Goal: Information Seeking & Learning: Find specific fact

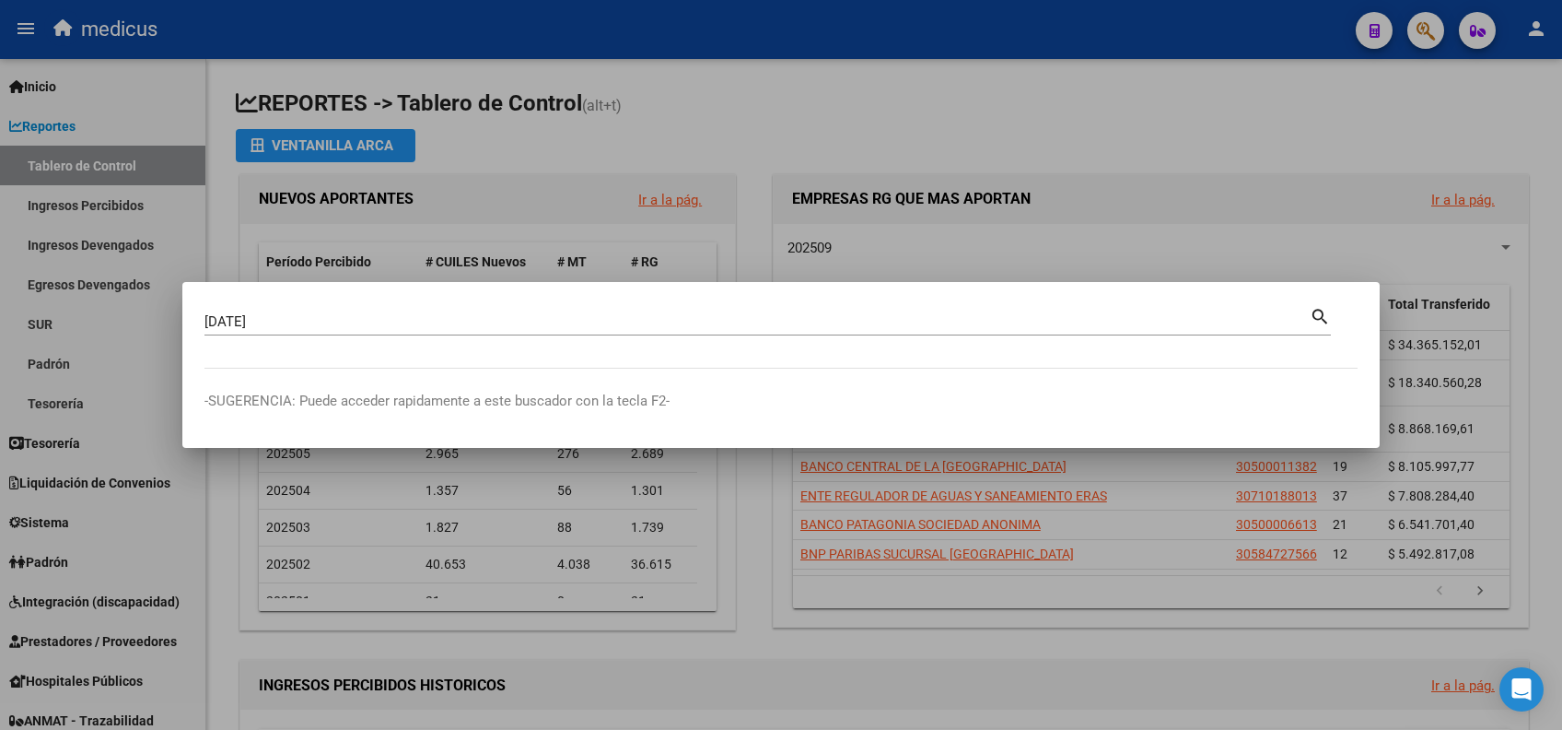
drag, startPoint x: 626, startPoint y: 306, endPoint x: 196, endPoint y: 292, distance: 430.4
click at [196, 292] on mat-dialog-container "[DATE] Buscar (apellido, dni, [PERSON_NAME], [PERSON_NAME], cuit, obra social) …" at bounding box center [781, 364] width 1198 height 165
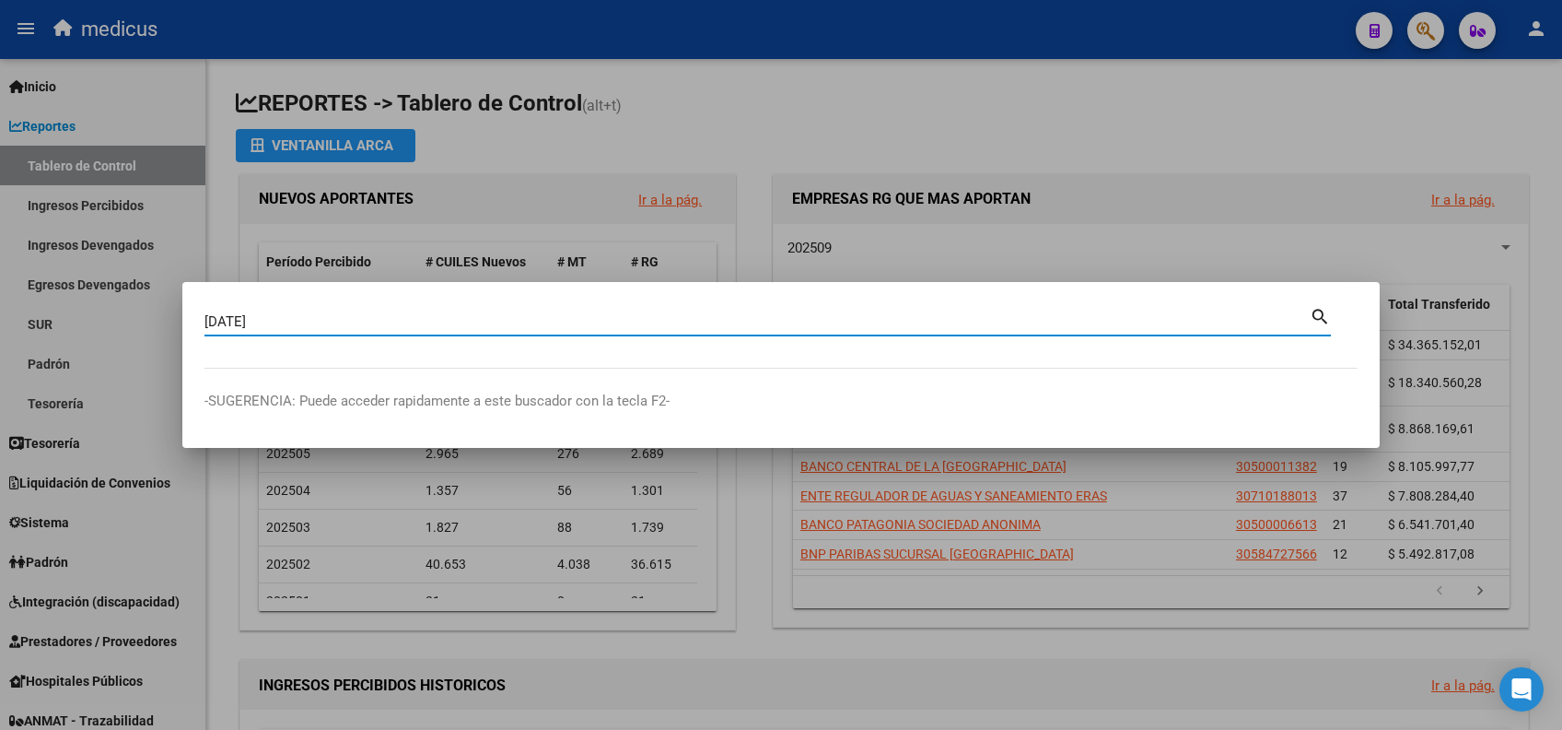
drag, startPoint x: 272, startPoint y: 317, endPoint x: 114, endPoint y: 314, distance: 157.6
click at [114, 314] on div "[DATE] Buscar (apellido, dni, [PERSON_NAME], [PERSON_NAME], cuit, obra social) …" at bounding box center [781, 365] width 1562 height 730
paste input "20235737559"
type input "20235737559"
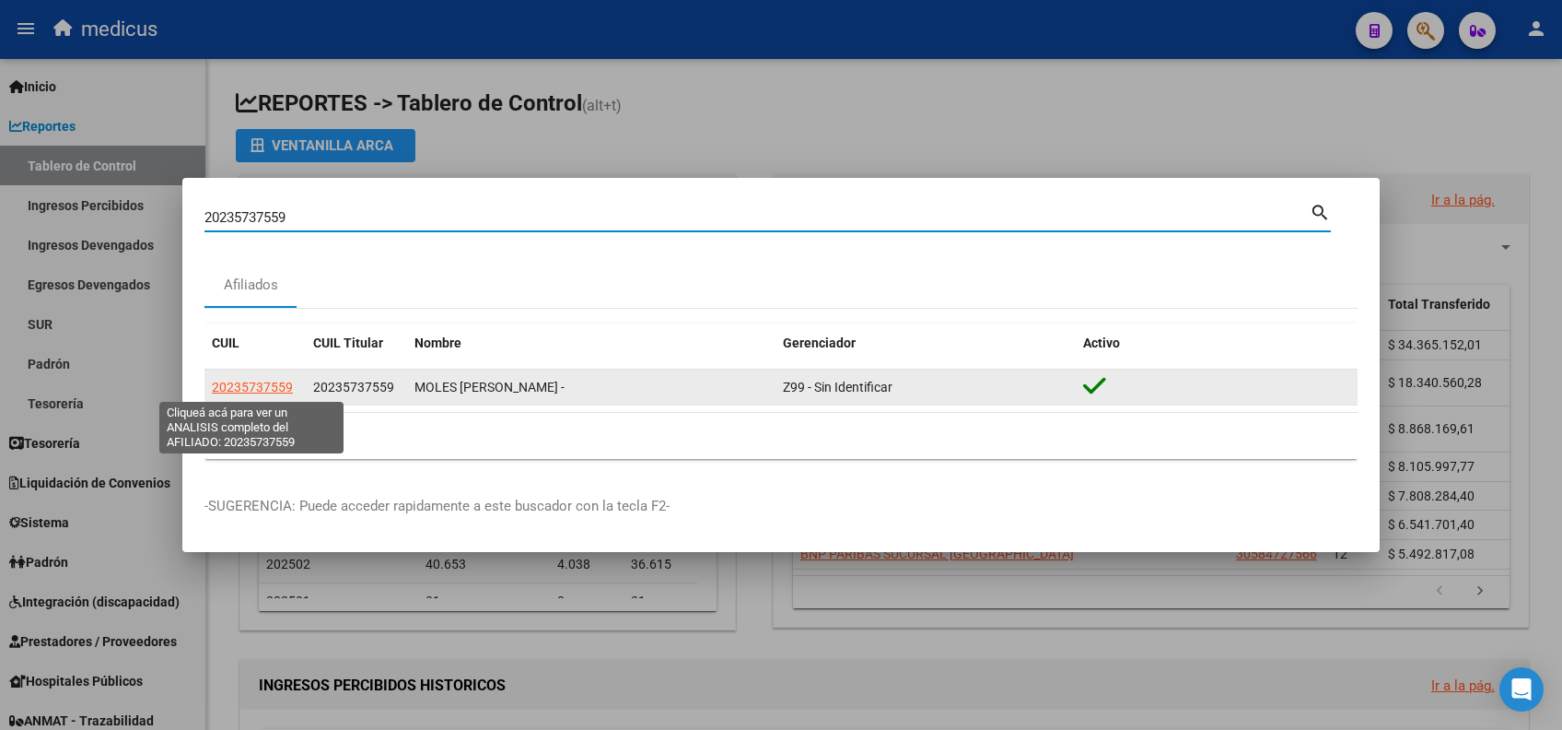
click at [243, 383] on span "20235737559" at bounding box center [252, 387] width 81 height 15
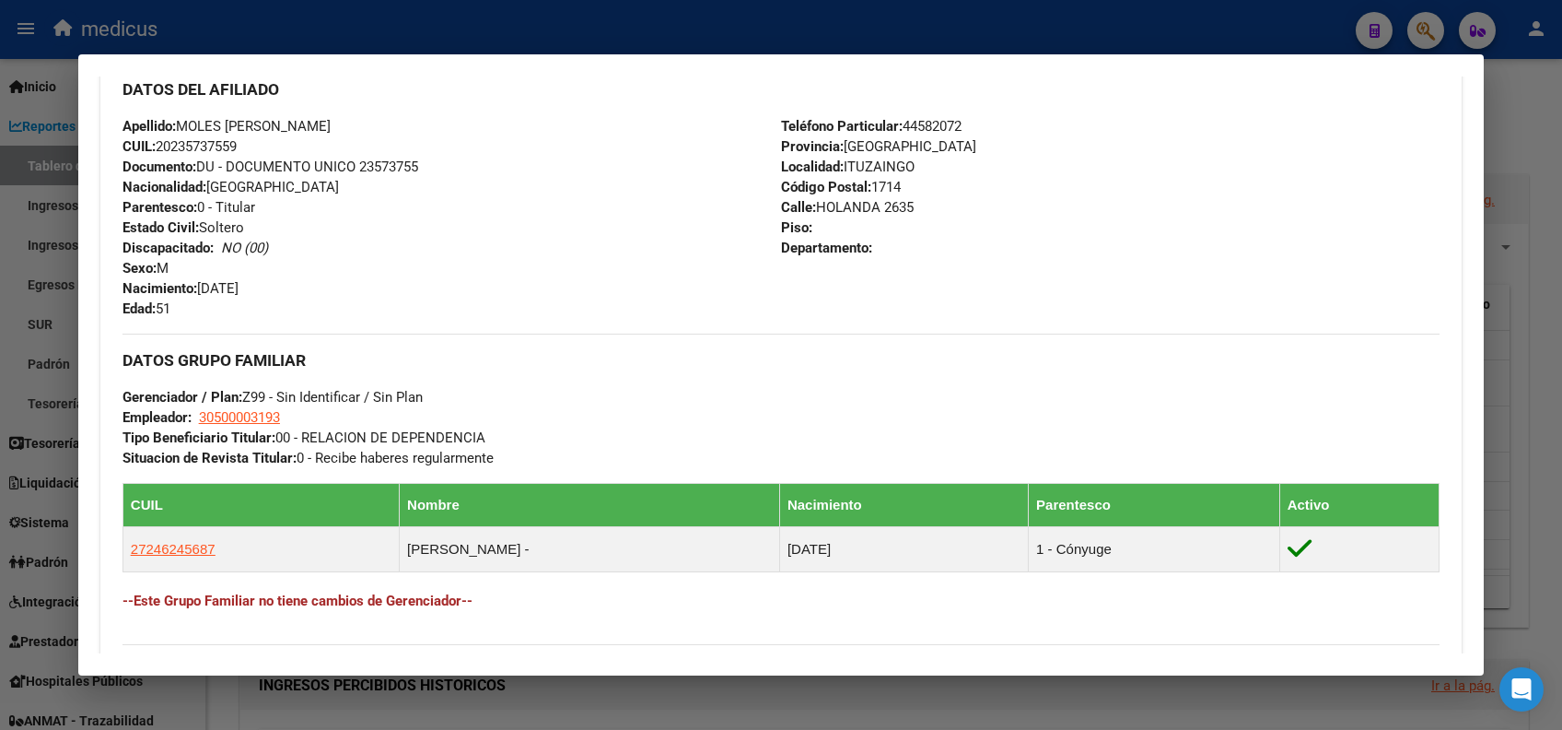
scroll to position [888, 0]
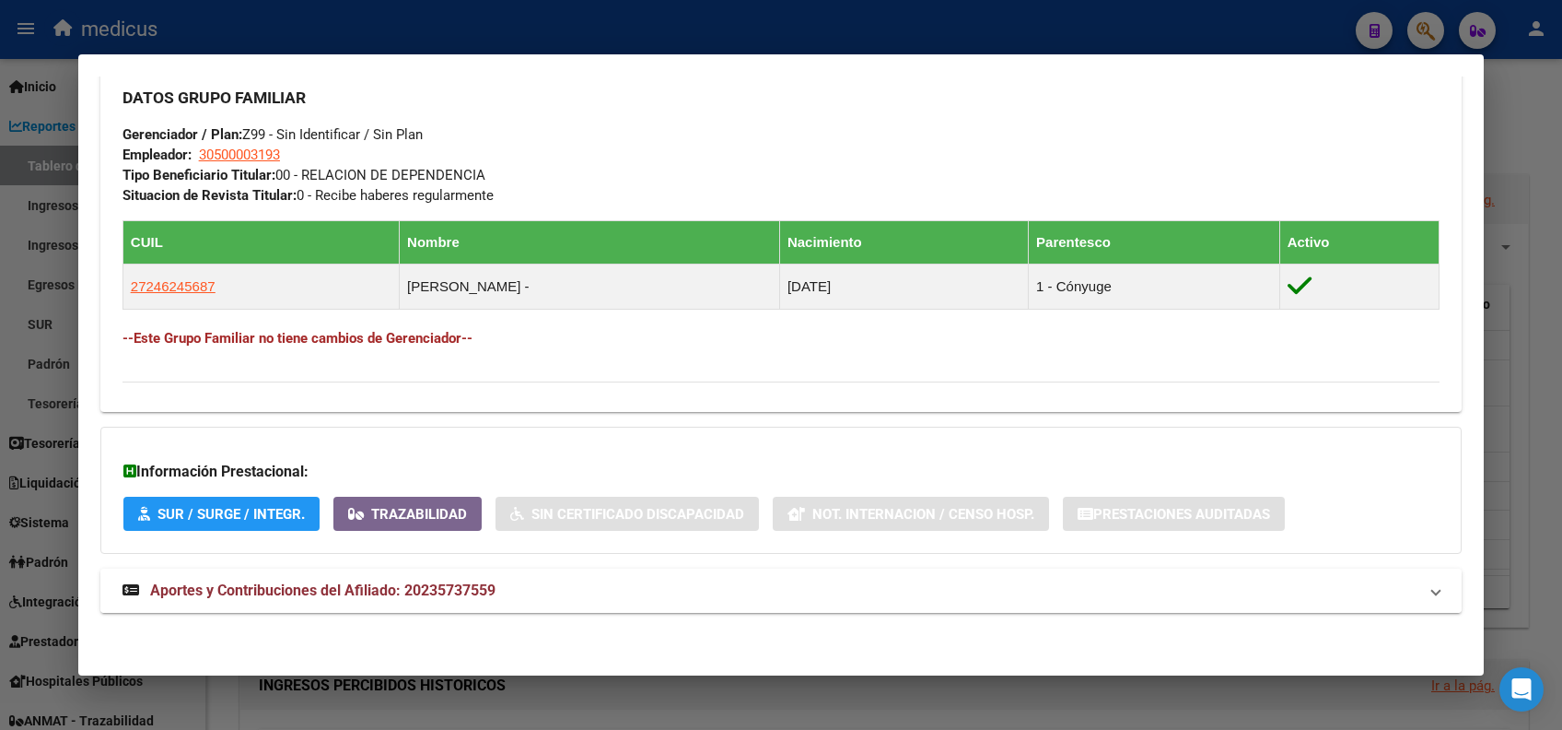
click at [354, 592] on span "Aportes y Contribuciones del Afiliado: 20235737559" at bounding box center [322, 590] width 345 height 18
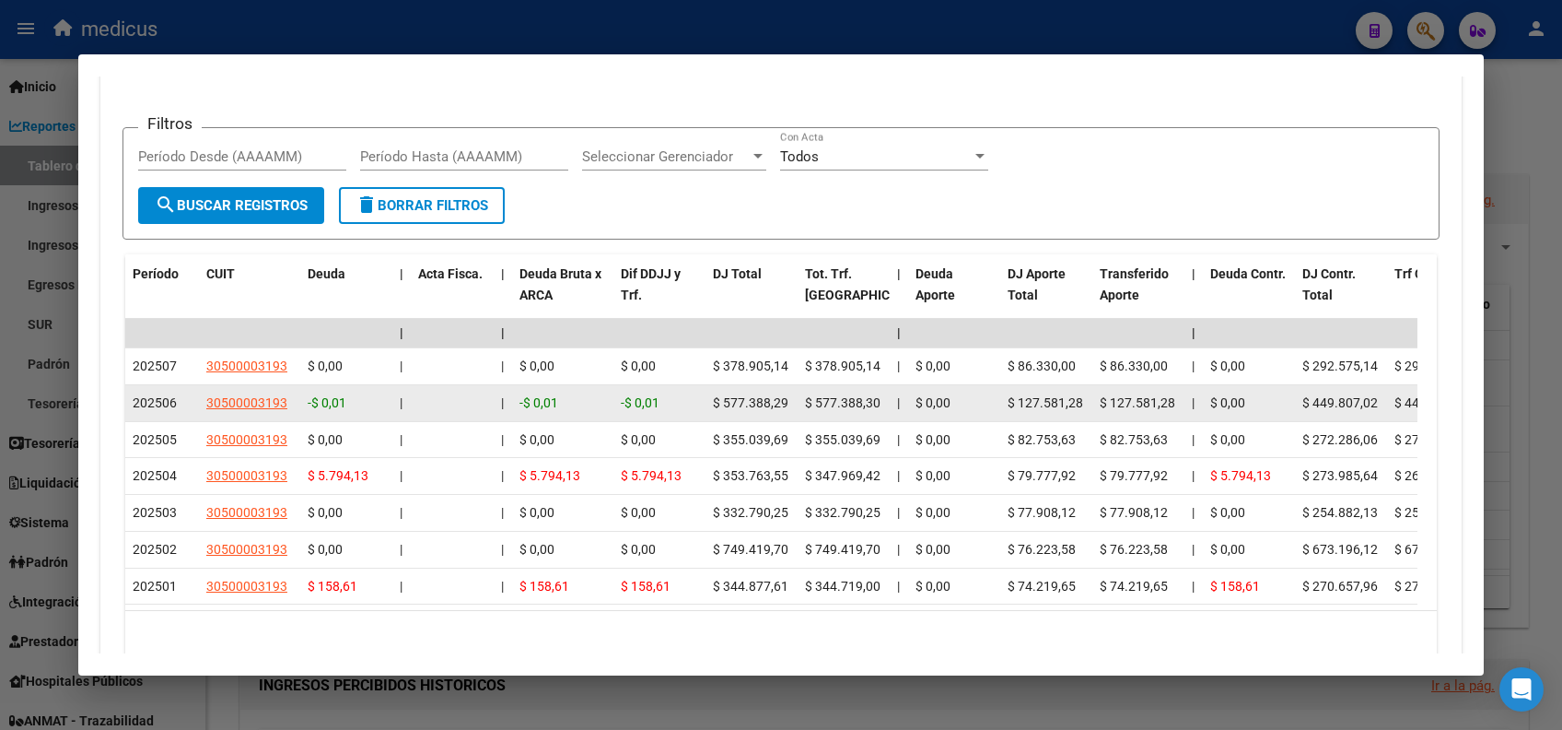
scroll to position [1609, 0]
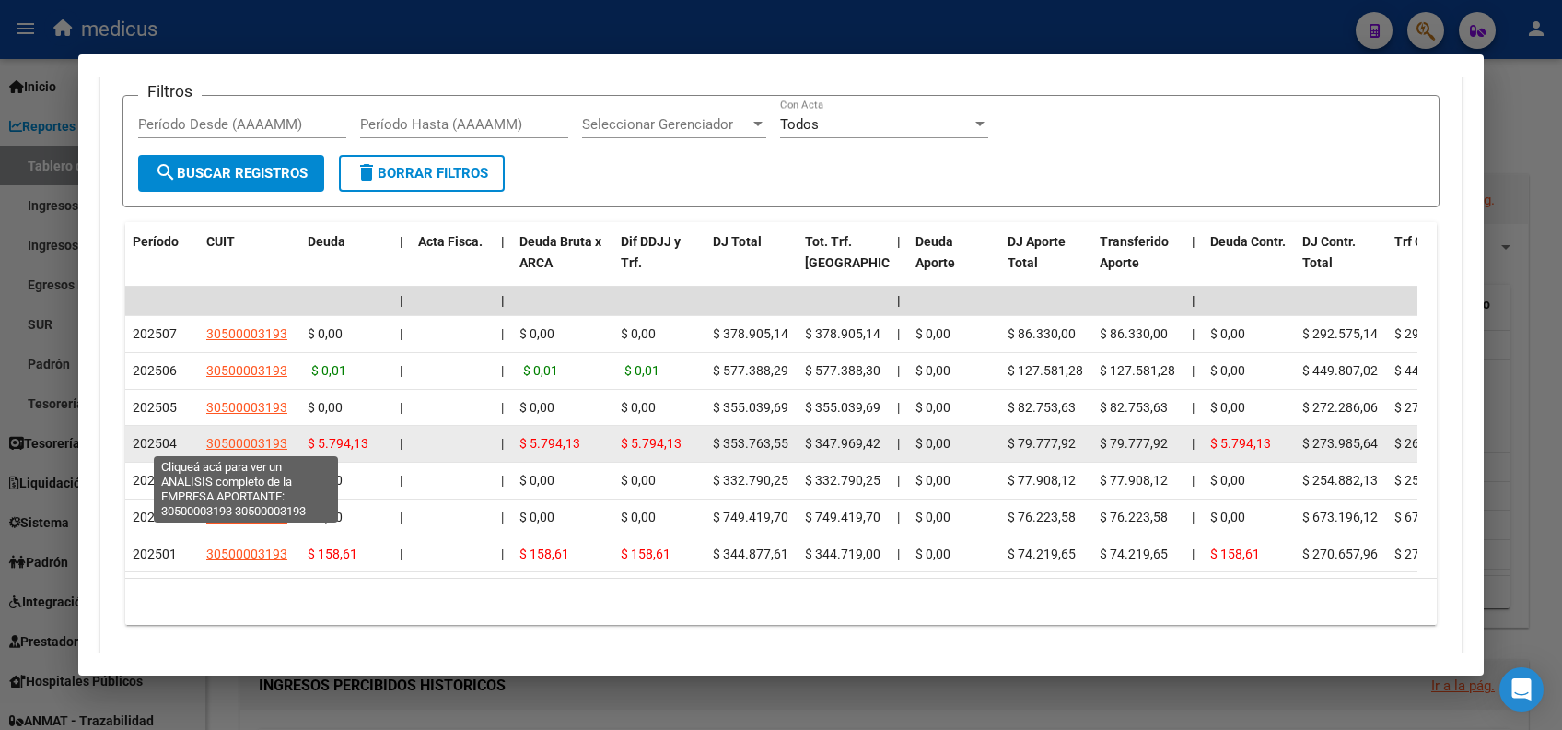
click at [267, 445] on span "30500003193" at bounding box center [246, 443] width 81 height 15
type textarea "30500003193"
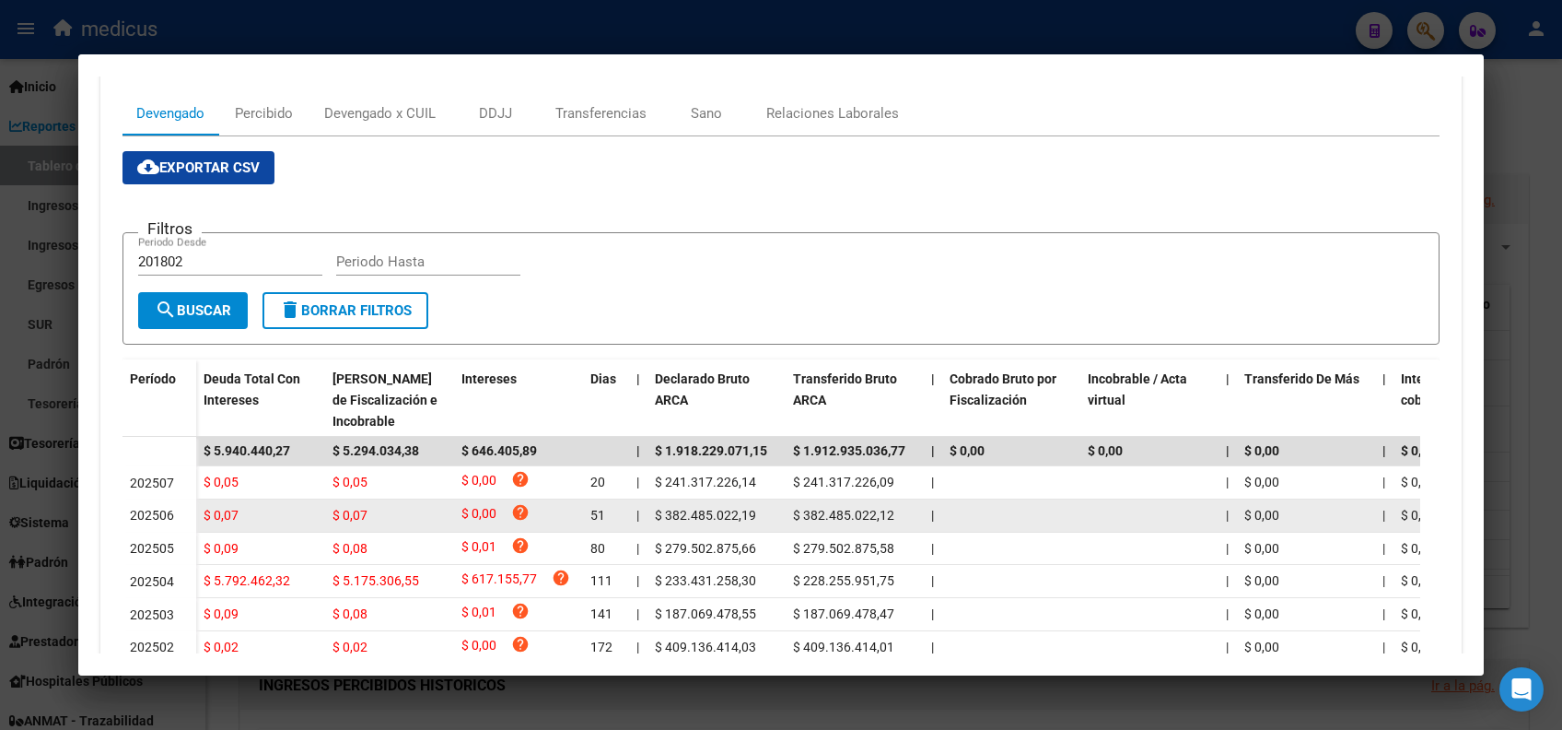
scroll to position [123, 0]
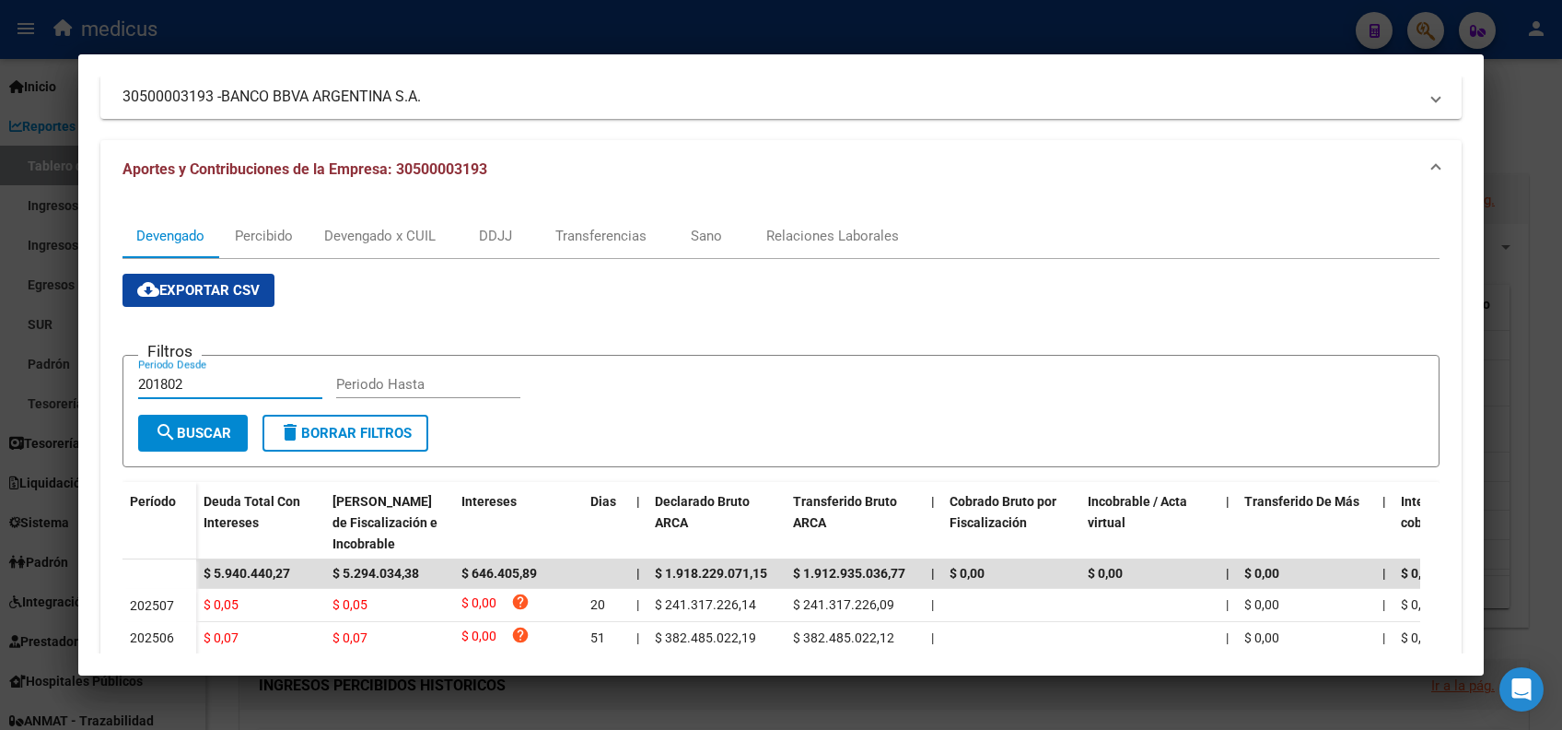
click at [204, 378] on input "201802" at bounding box center [230, 384] width 184 height 17
drag, startPoint x: 204, startPoint y: 379, endPoint x: 76, endPoint y: 367, distance: 128.6
click at [76, 367] on div "20235737559 Buscar (apellido, dni, cuil, nro traspaso, cuit, obra social) searc…" at bounding box center [781, 365] width 1562 height 730
type input "202501"
type input "202507"
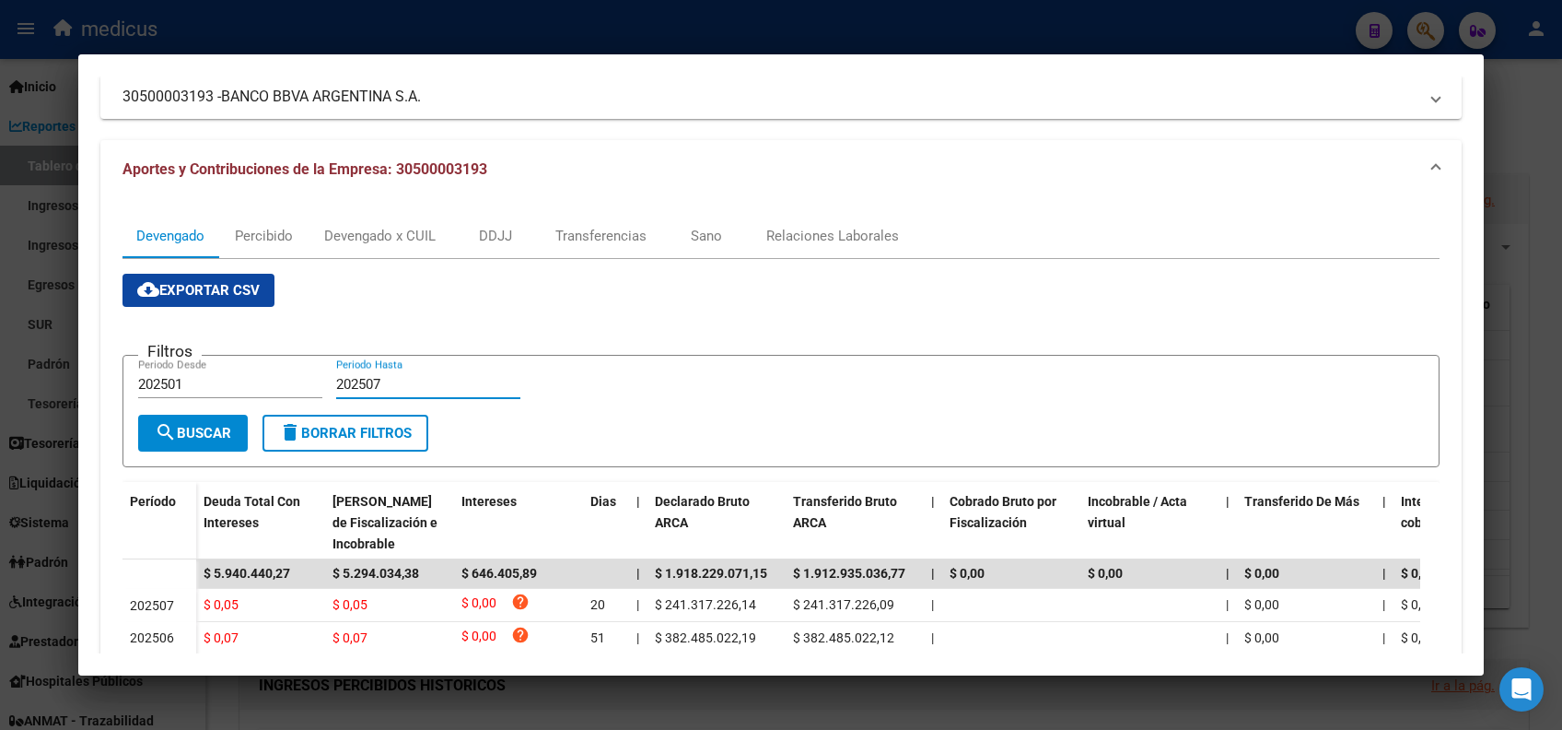
click at [176, 438] on span "search Buscar" at bounding box center [193, 433] width 76 height 17
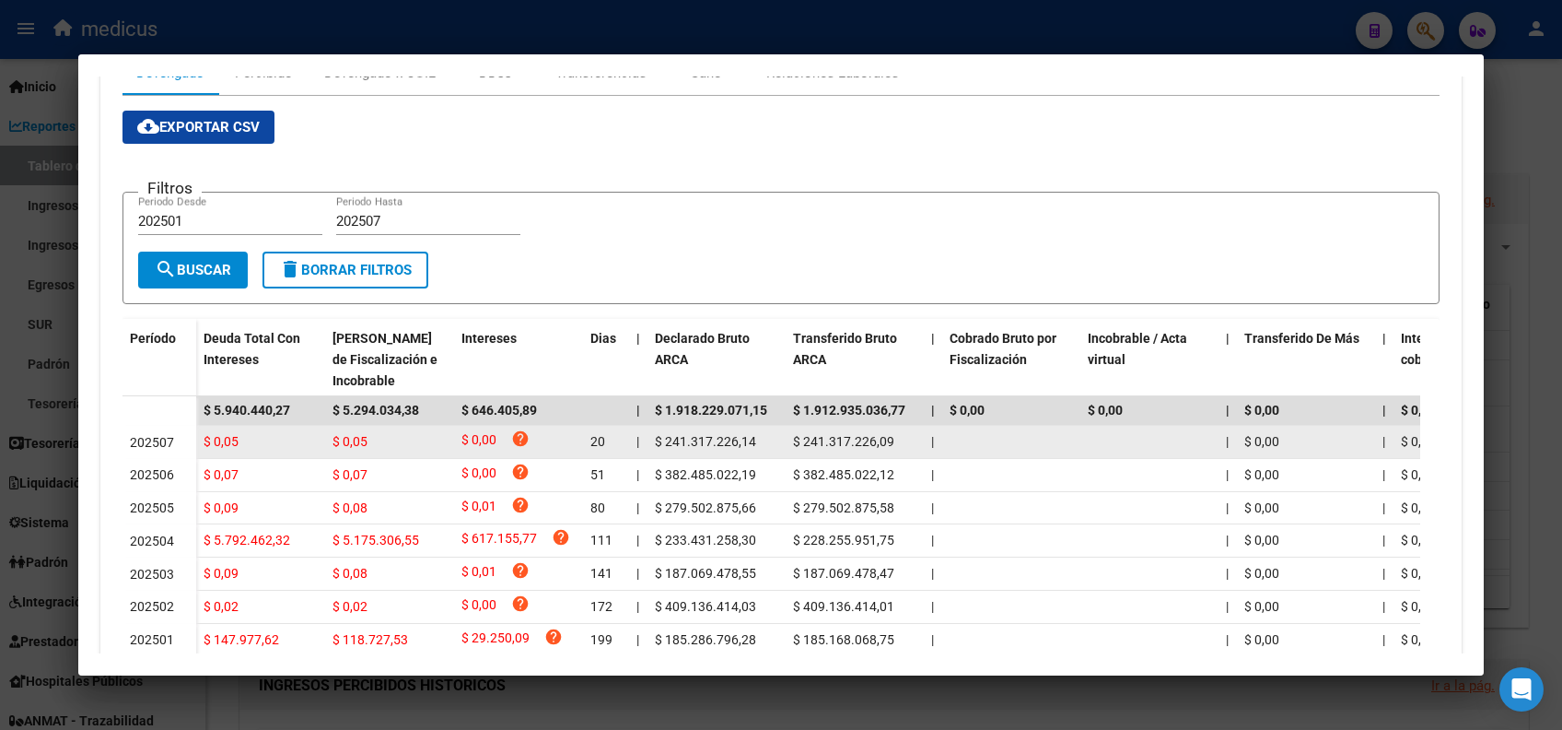
scroll to position [155, 0]
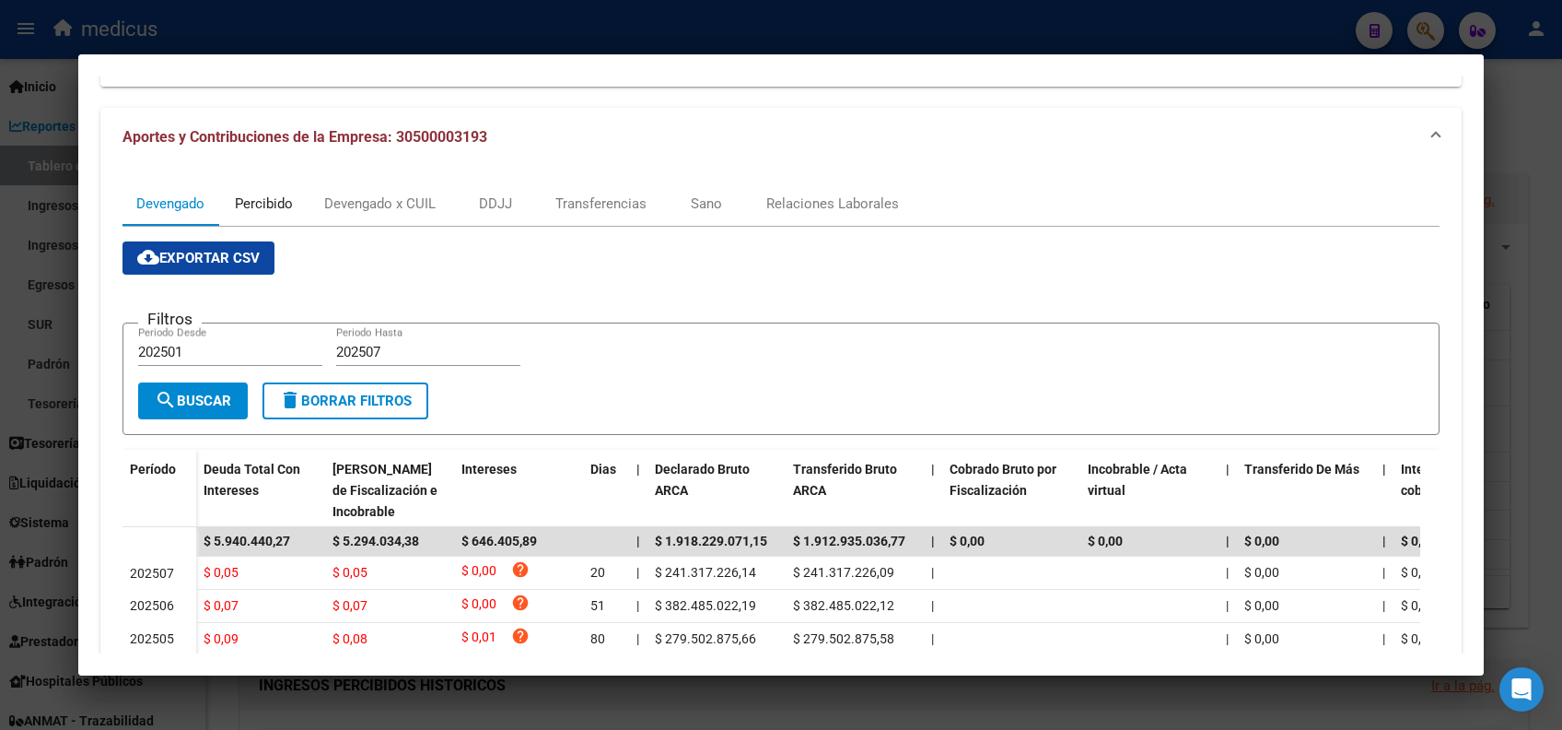
click at [269, 199] on div "Percibido" at bounding box center [264, 203] width 58 height 20
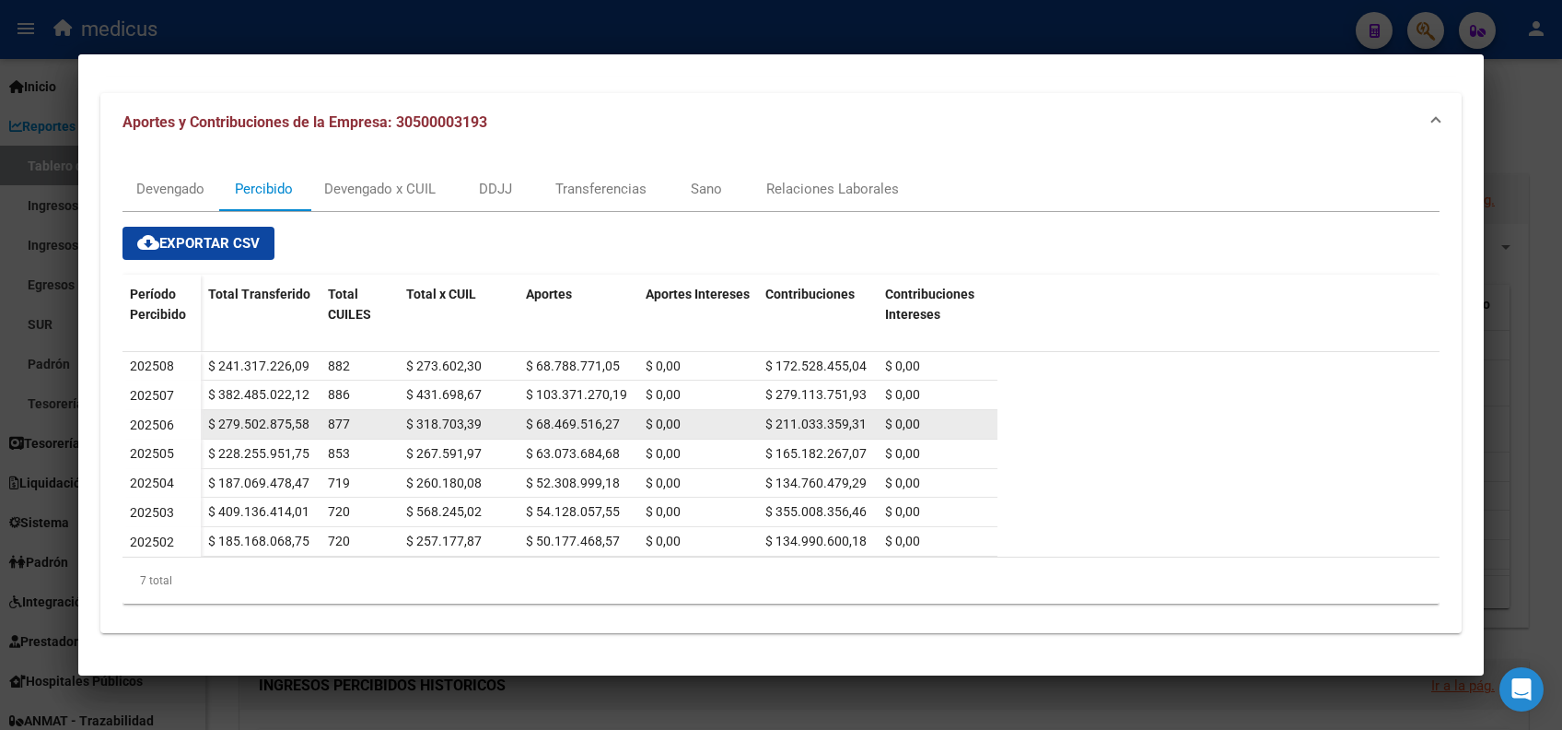
scroll to position [46, 0]
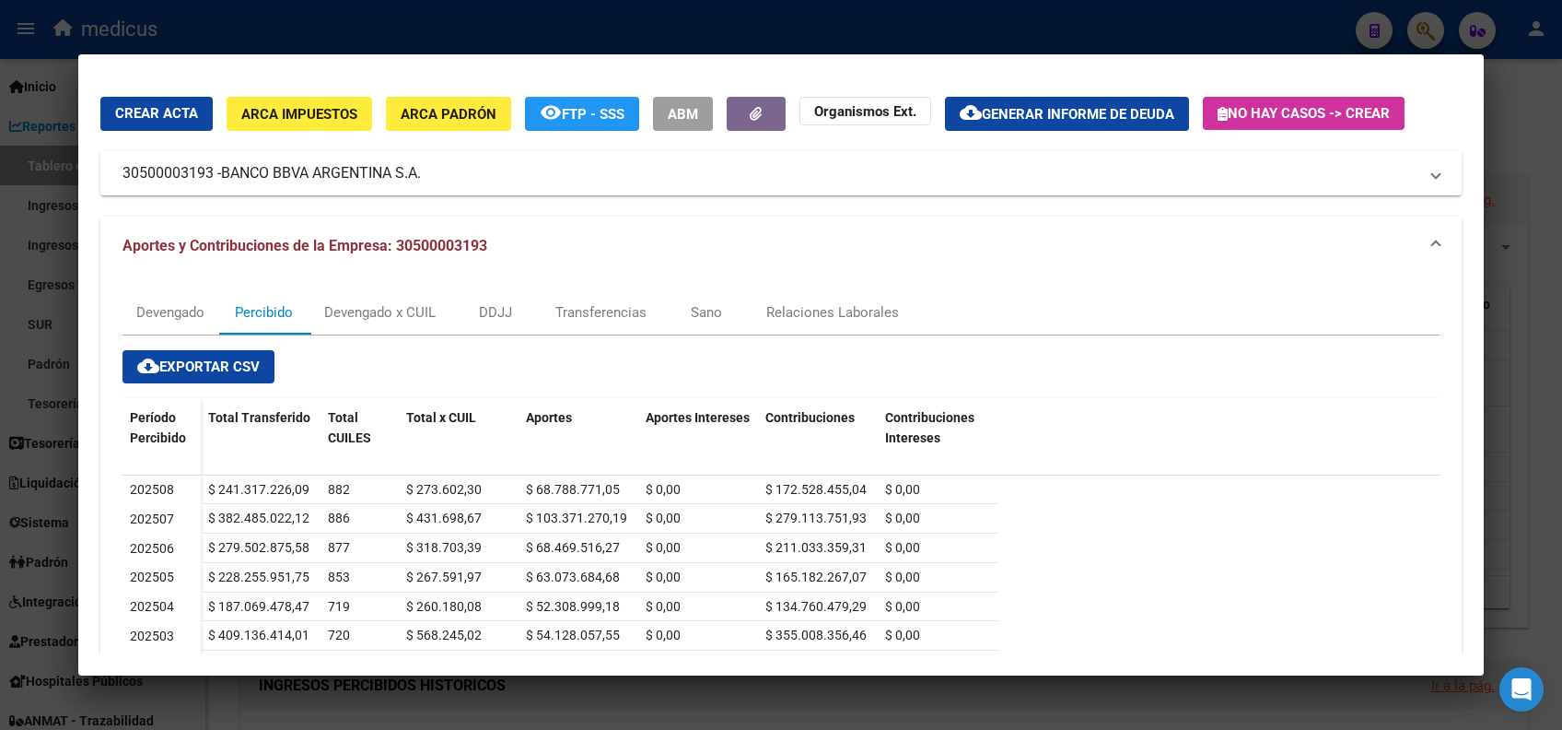
click at [228, 365] on span "cloud_download Exportar CSV" at bounding box center [198, 366] width 123 height 17
click at [390, 318] on div "Devengado x CUIL" at bounding box center [379, 312] width 111 height 20
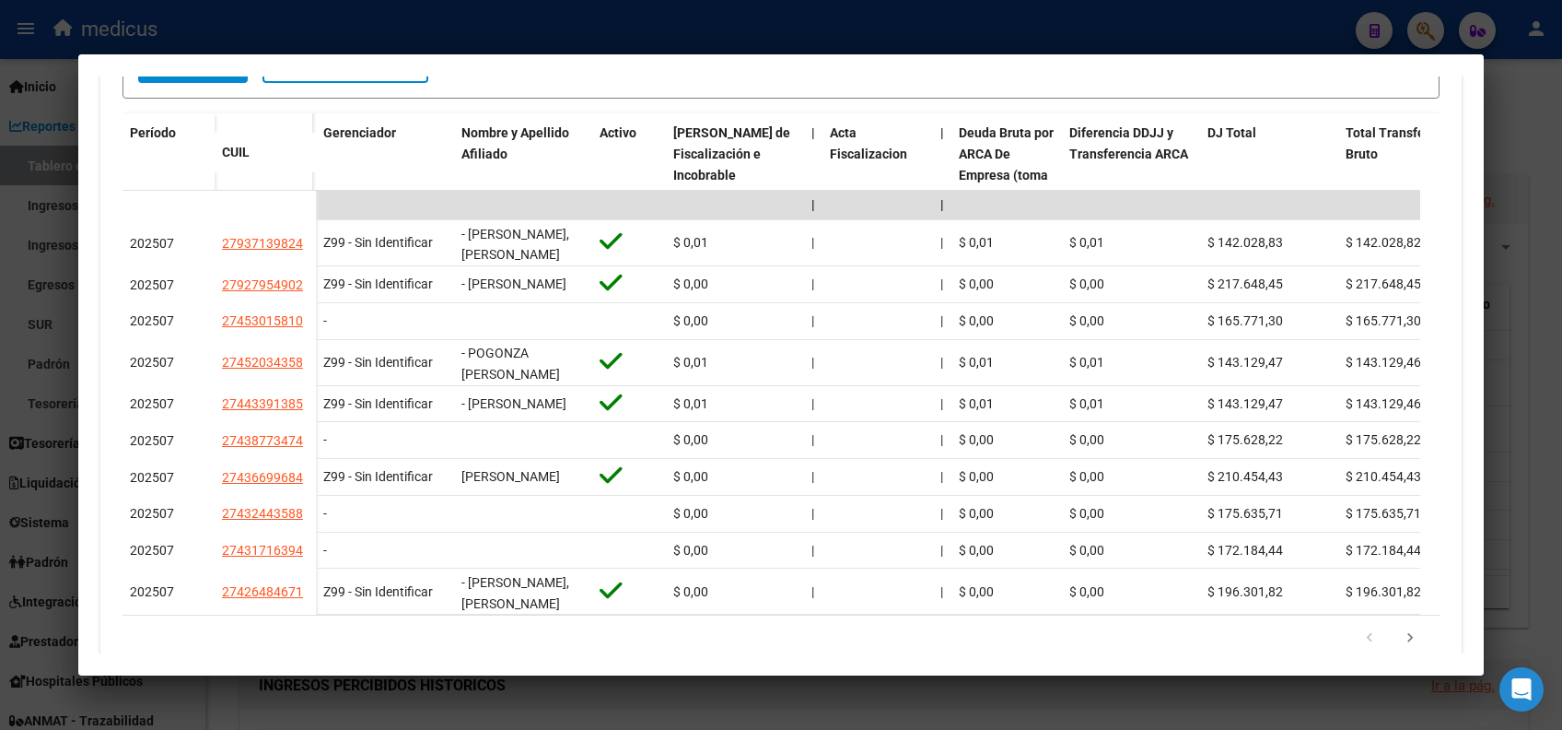
scroll to position [0, 0]
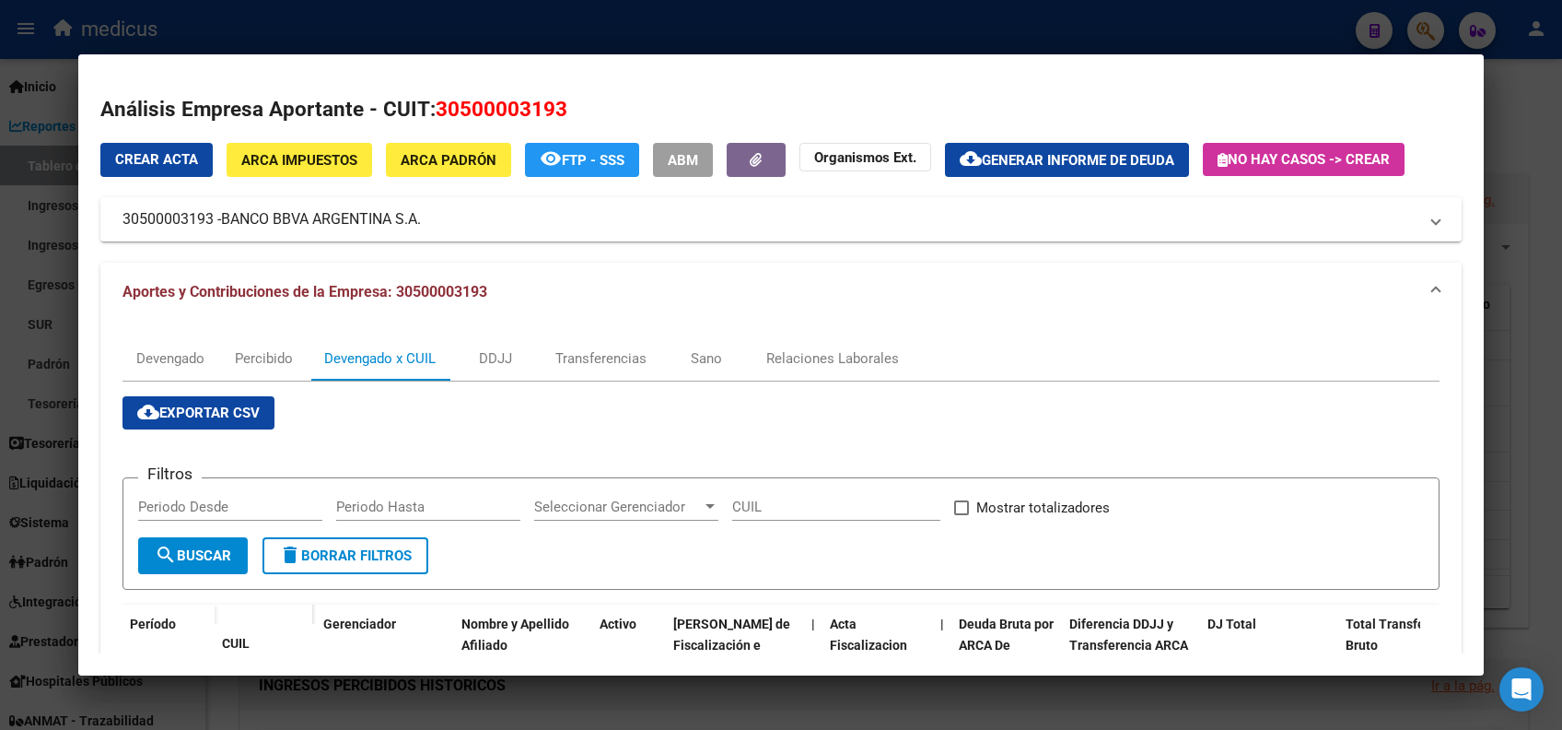
click at [214, 413] on span "cloud_download Exportar CSV" at bounding box center [198, 412] width 123 height 17
drag, startPoint x: 446, startPoint y: 214, endPoint x: 110, endPoint y: 220, distance: 336.3
click at [110, 220] on mat-expansion-panel-header "30500003193 - BANCO BBVA ARGENTINA S.A." at bounding box center [781, 219] width 1362 height 44
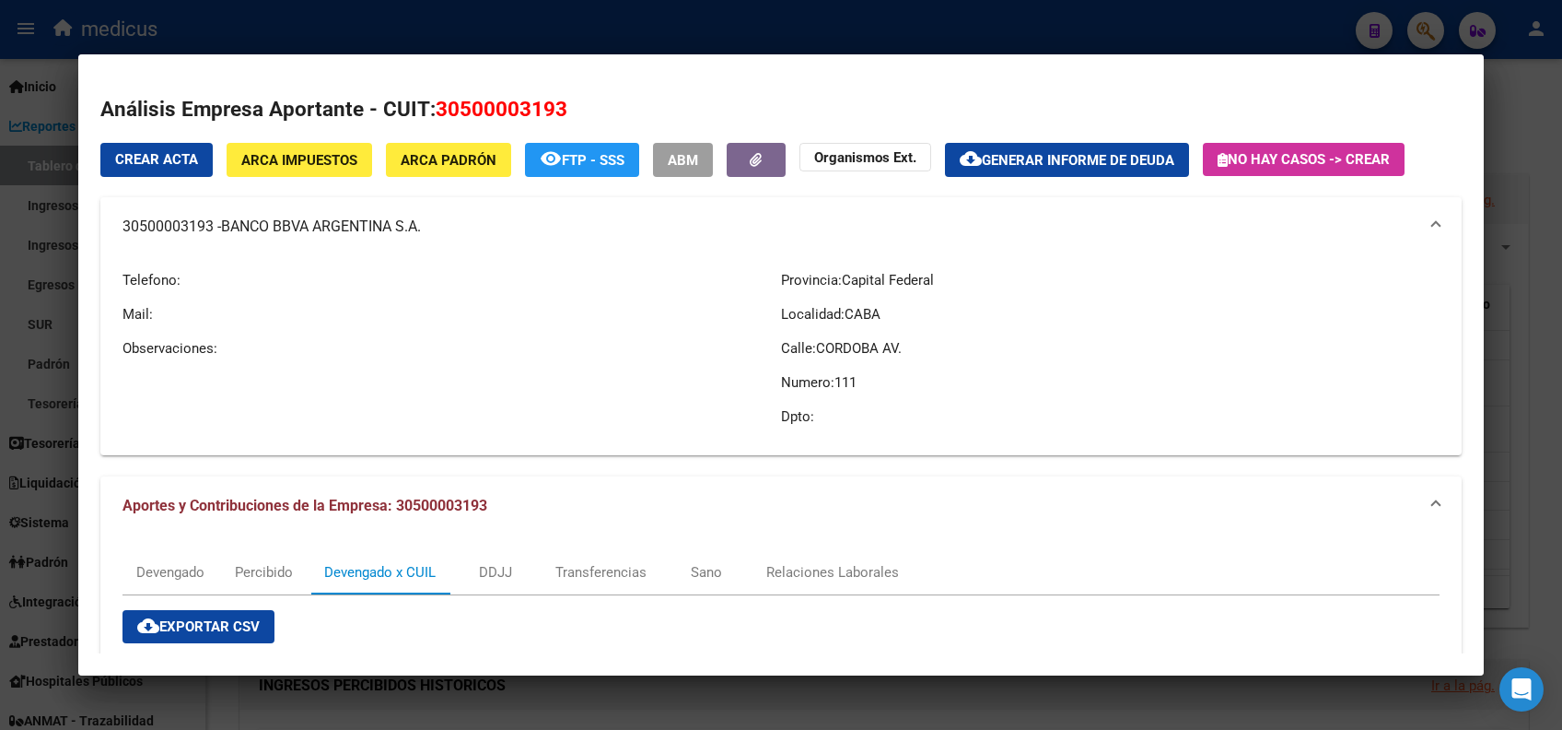
click at [164, 229] on mat-panel-title "30500003193 - BANCO BBVA ARGENTINA S.A." at bounding box center [770, 227] width 1295 height 22
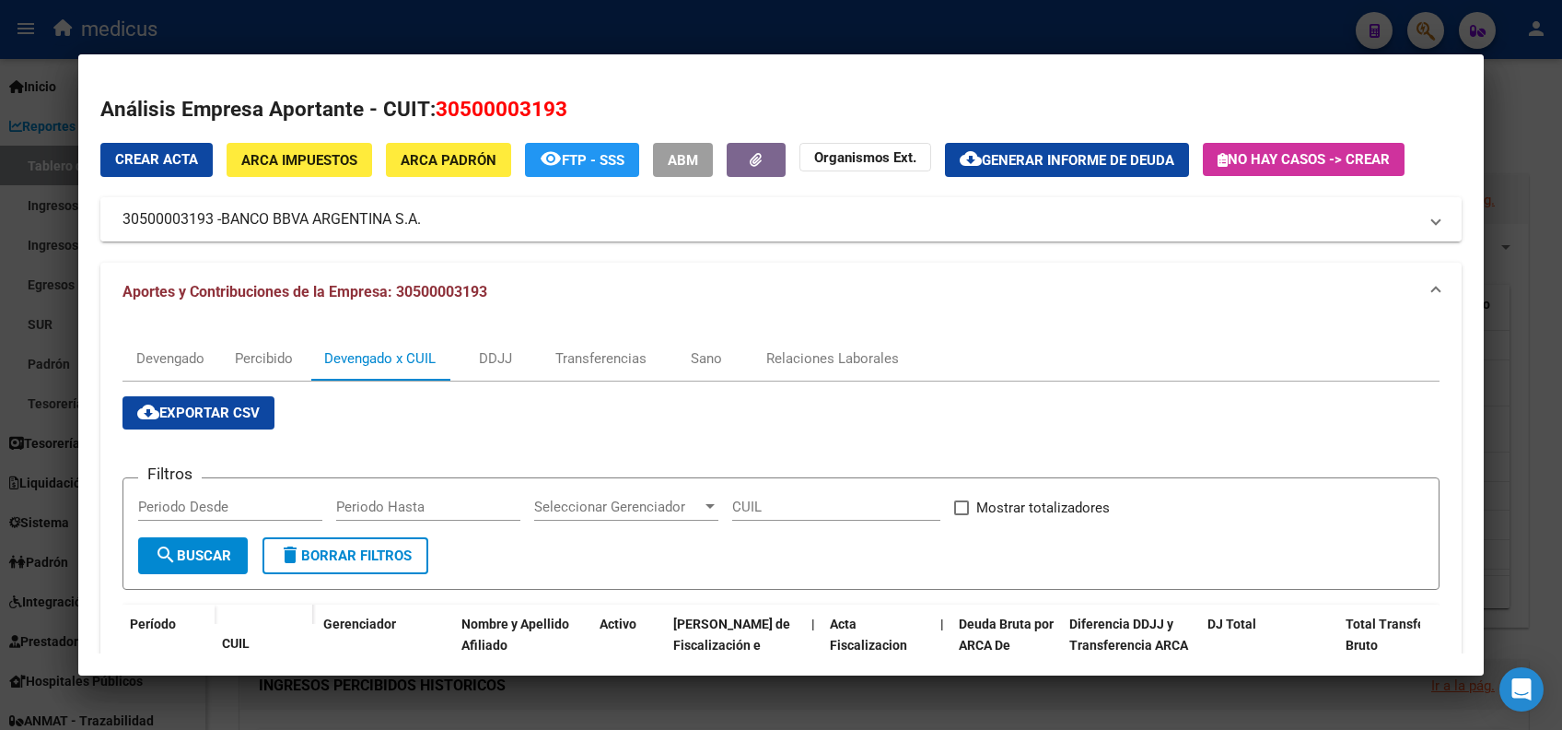
click at [106, 231] on mat-expansion-panel-header "30500003193 - BANCO BBVA ARGENTINA S.A." at bounding box center [781, 219] width 1362 height 44
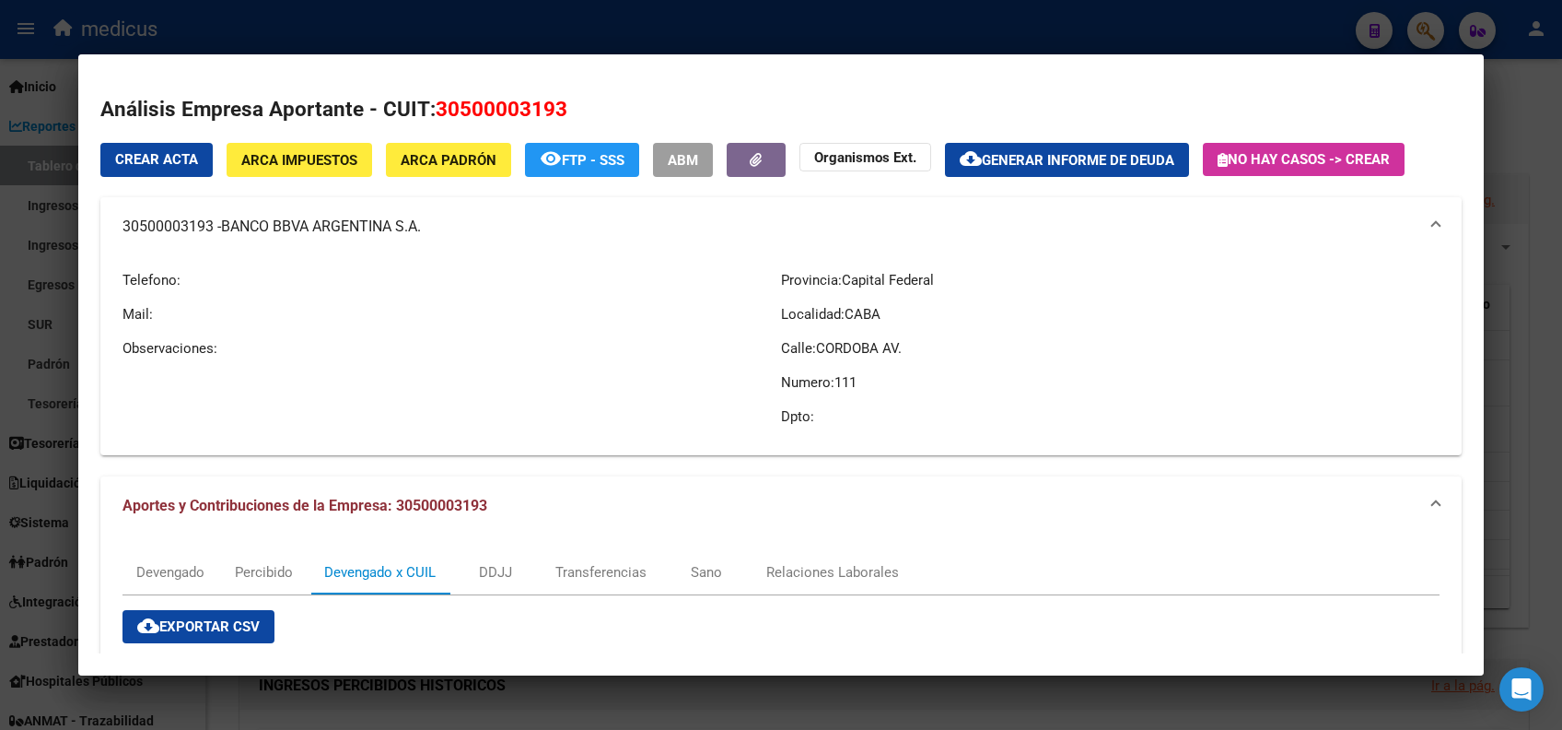
drag, startPoint x: 415, startPoint y: 220, endPoint x: 462, endPoint y: 230, distance: 48.1
click at [475, 236] on mat-panel-title "30500003193 - BANCO BBVA ARGENTINA S.A." at bounding box center [770, 227] width 1295 height 22
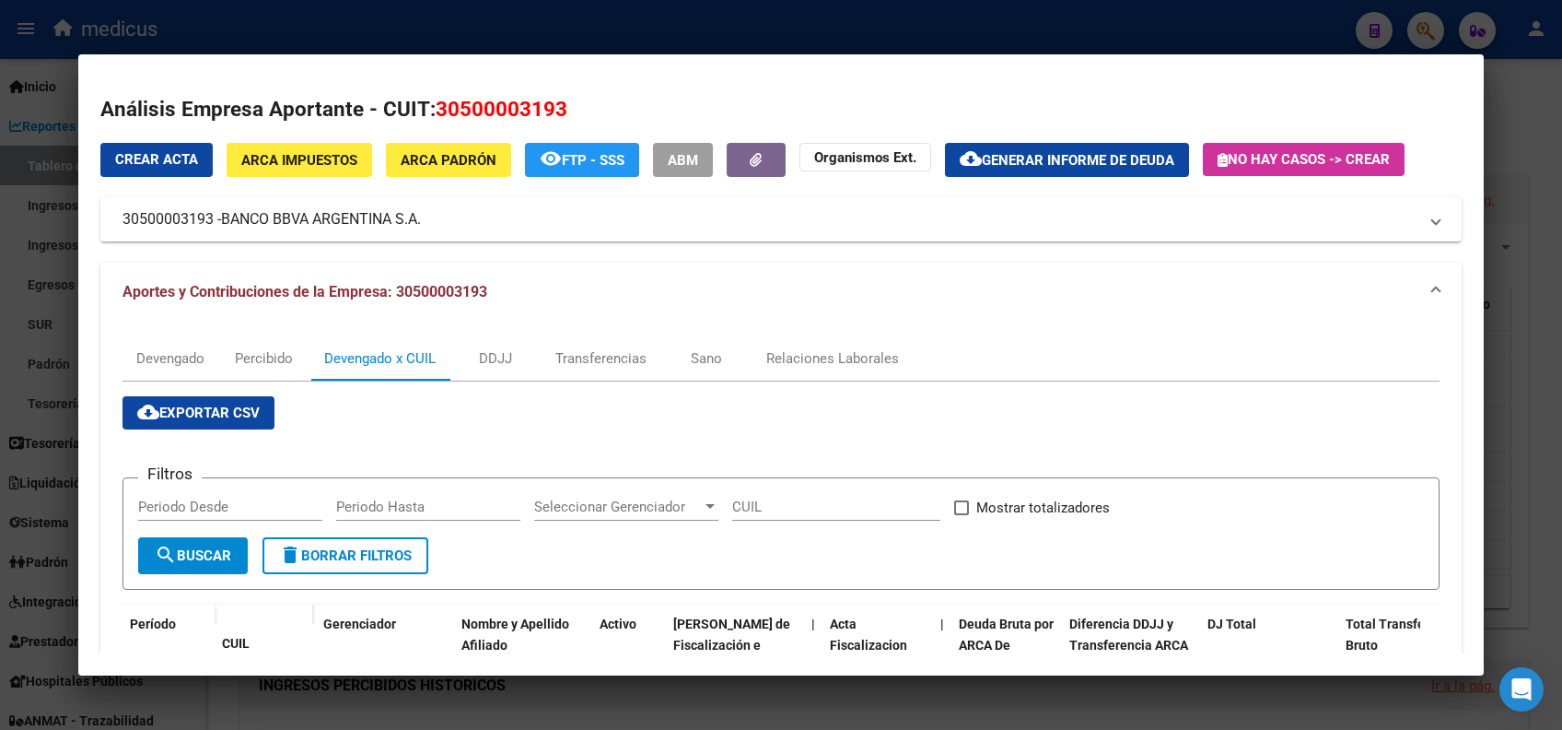
click at [456, 252] on div "Crear Acta ARCA Impuestos ARCA Padrón remove_red_eye FTP - SSS ABM Organismos E…" at bounding box center [781, 663] width 1362 height 1040
drag, startPoint x: 468, startPoint y: 221, endPoint x: 328, endPoint y: 217, distance: 140.1
click at [324, 216] on mat-panel-title "30500003193 - BANCO BBVA ARGENTINA S.A." at bounding box center [770, 219] width 1295 height 22
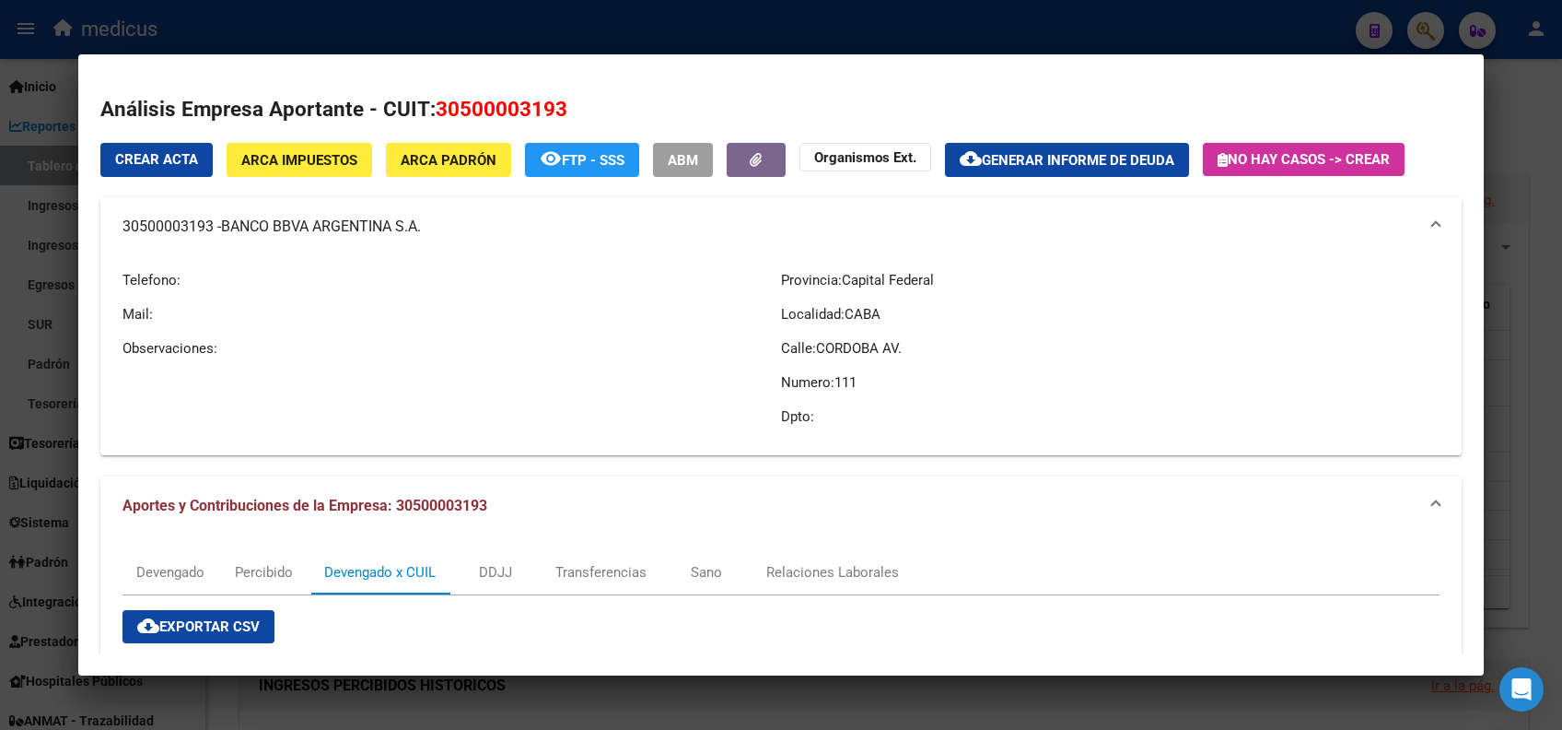
click at [420, 232] on span "BANCO BBVA ARGENTINA S.A." at bounding box center [321, 227] width 200 height 22
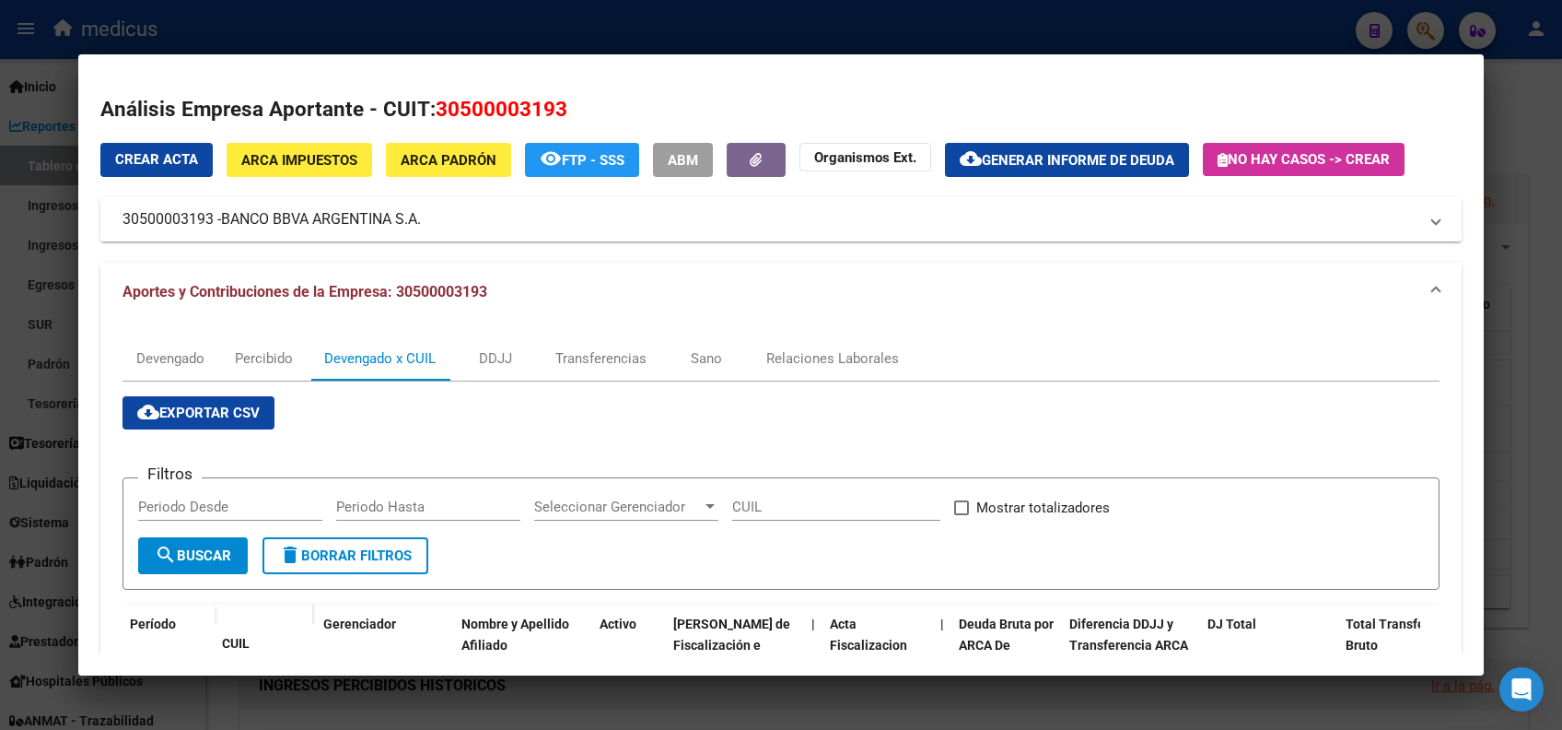
click at [425, 218] on mat-panel-title "30500003193 - BANCO BBVA ARGENTINA S.A." at bounding box center [770, 219] width 1295 height 22
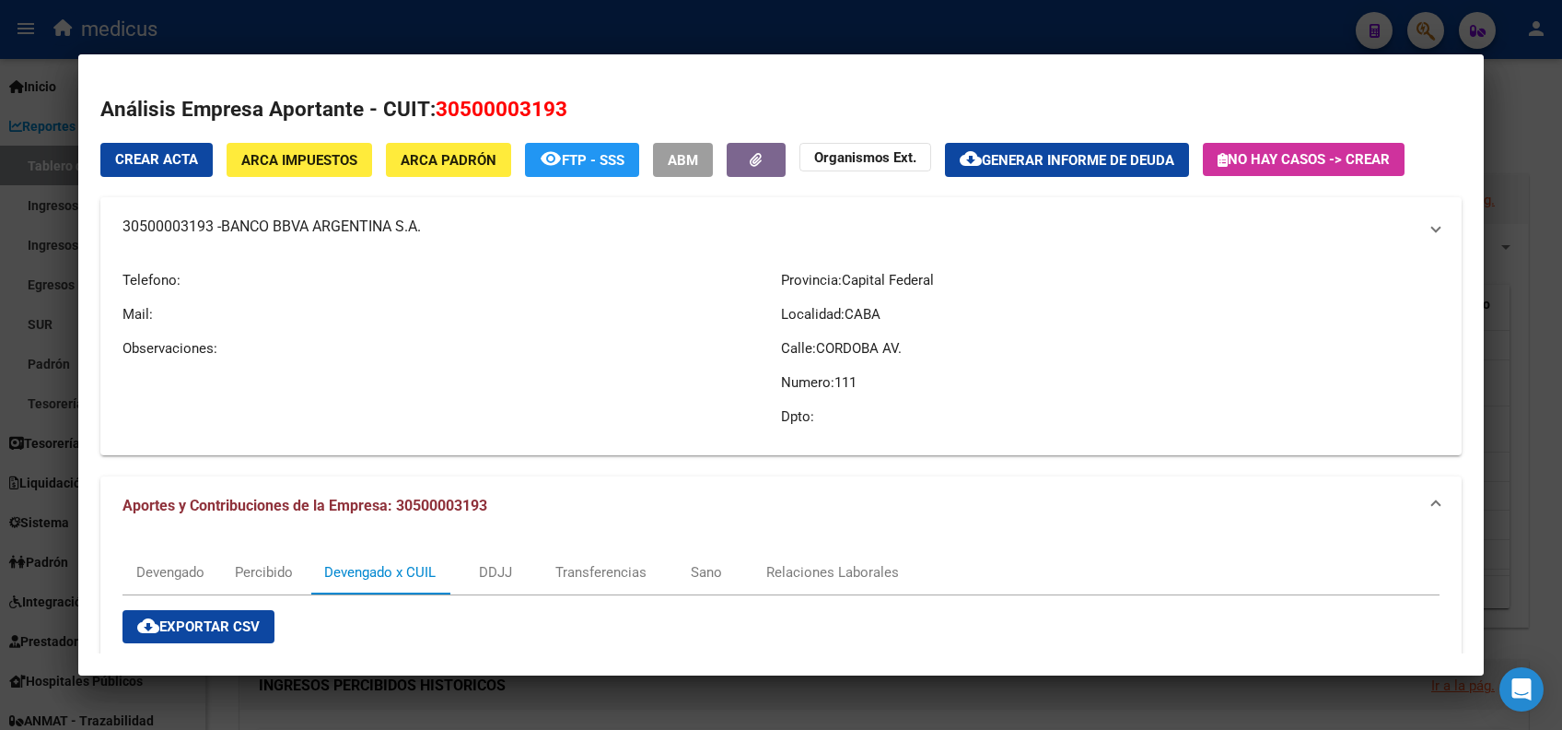
copy mat-panel-title "30500003193 - BANCO BBVA ARGENTINA S.A"
